Goal: Transaction & Acquisition: Purchase product/service

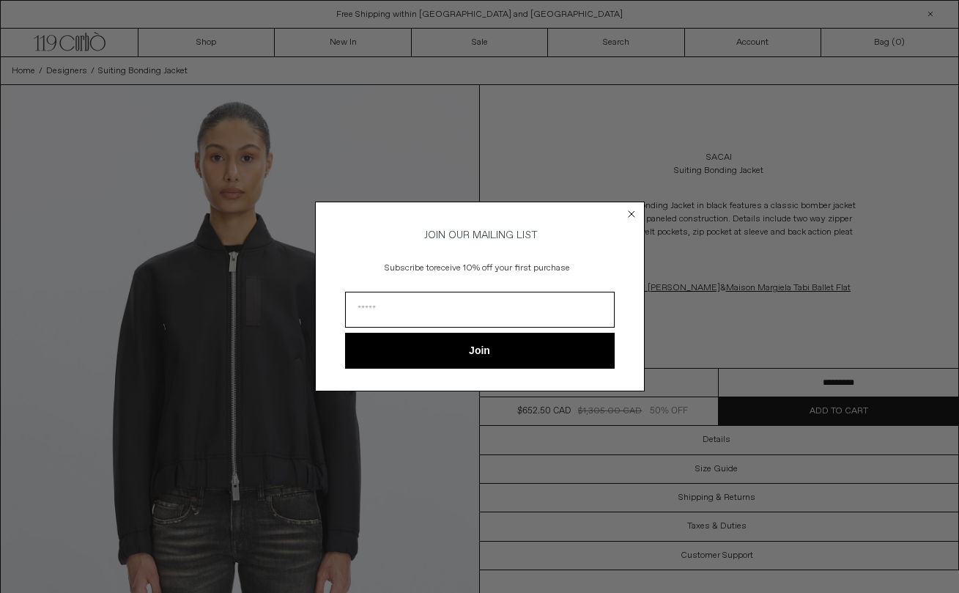
click at [633, 218] on icon "Close dialog" at bounding box center [631, 214] width 15 height 15
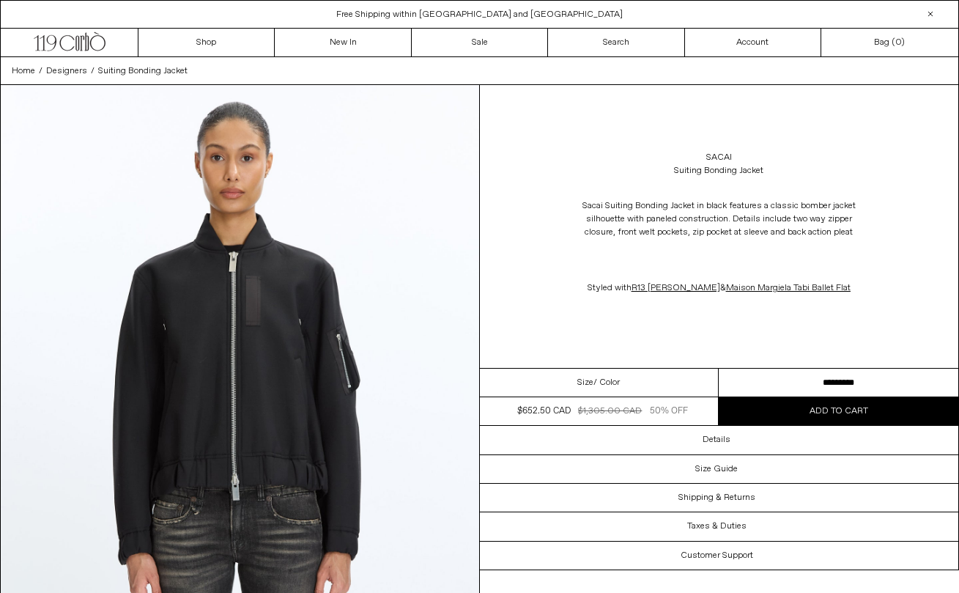
click at [635, 223] on div "Close dialog JOIN OUR MAILING LIST Subscribe to receive 10% off your first purc…" at bounding box center [480, 317] width 330 height 189
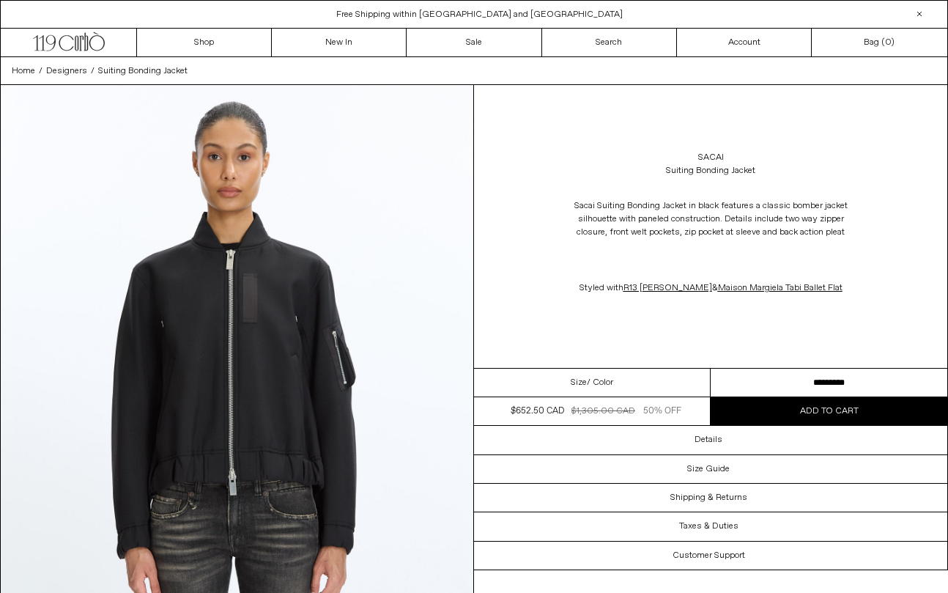
click at [726, 171] on div "Suiting Bonding Jacket" at bounding box center [710, 170] width 89 height 13
click at [726, 170] on div "Suiting Bonding Jacket" at bounding box center [710, 170] width 89 height 13
copy div "Suiting Bonding Jacket"
